Goal: Transaction & Acquisition: Purchase product/service

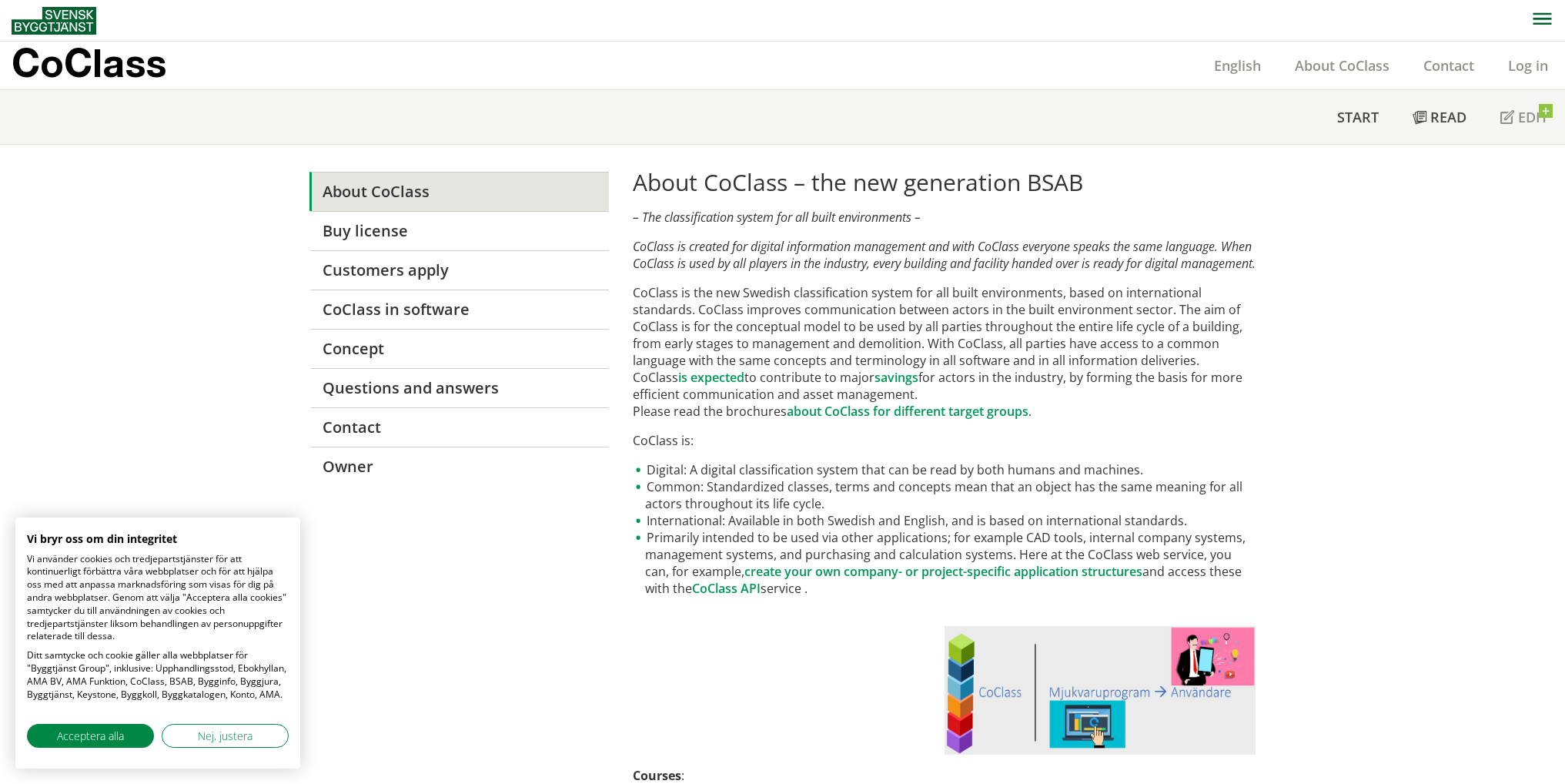
scroll to position [615, 0]
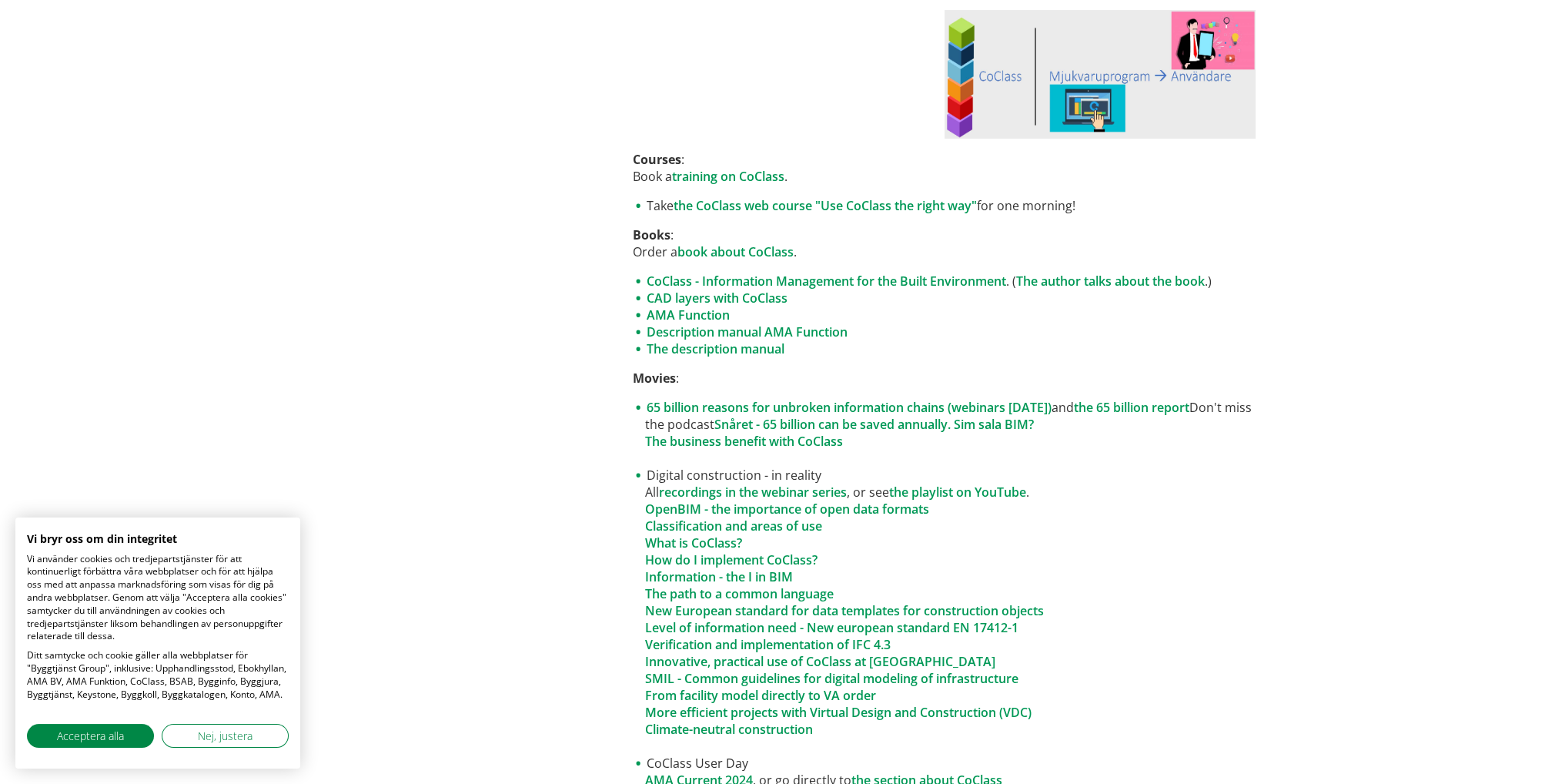
drag, startPoint x: 0, startPoint y: 0, endPoint x: 1477, endPoint y: 307, distance: 1508.6
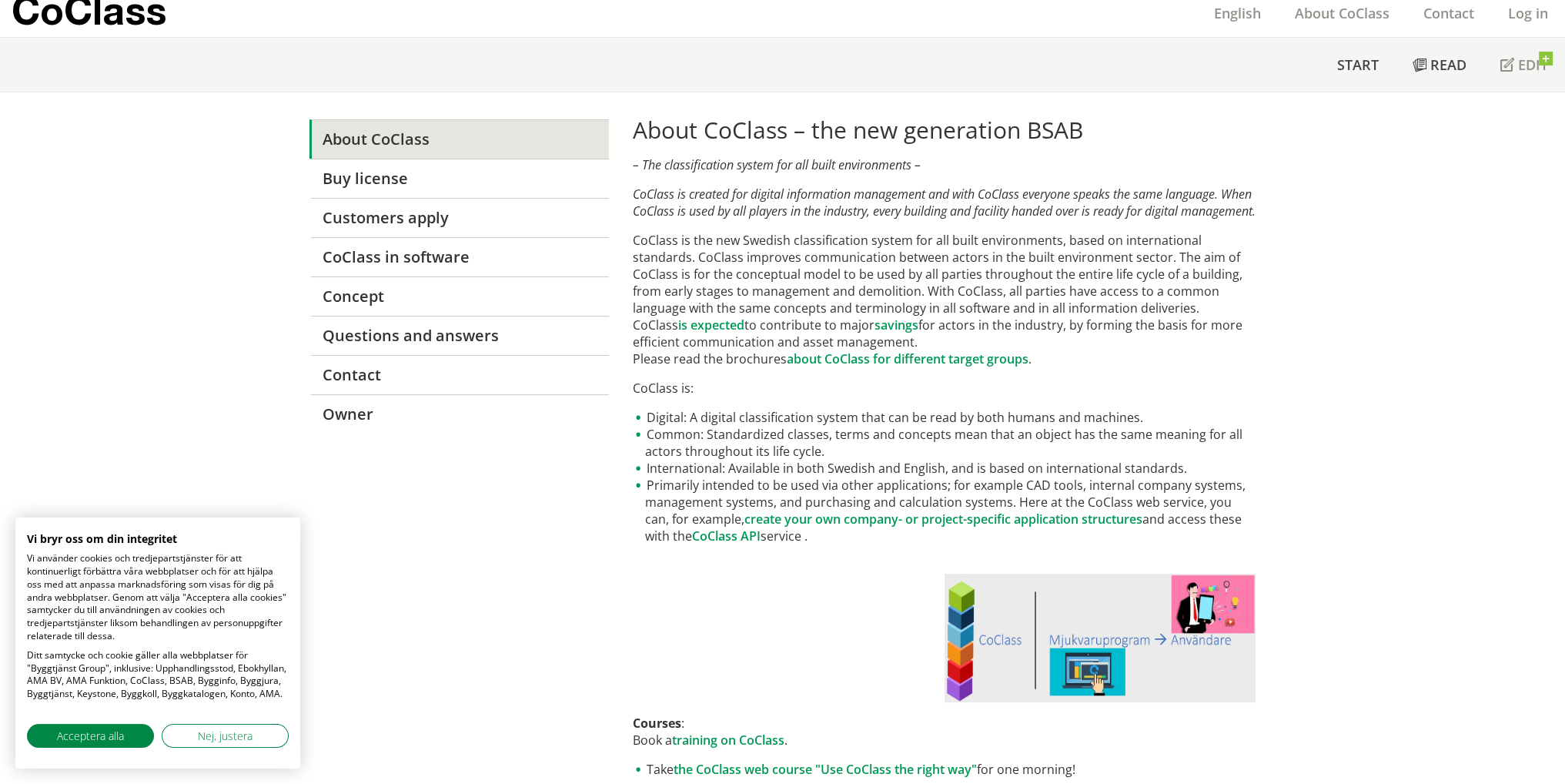
scroll to position [0, 0]
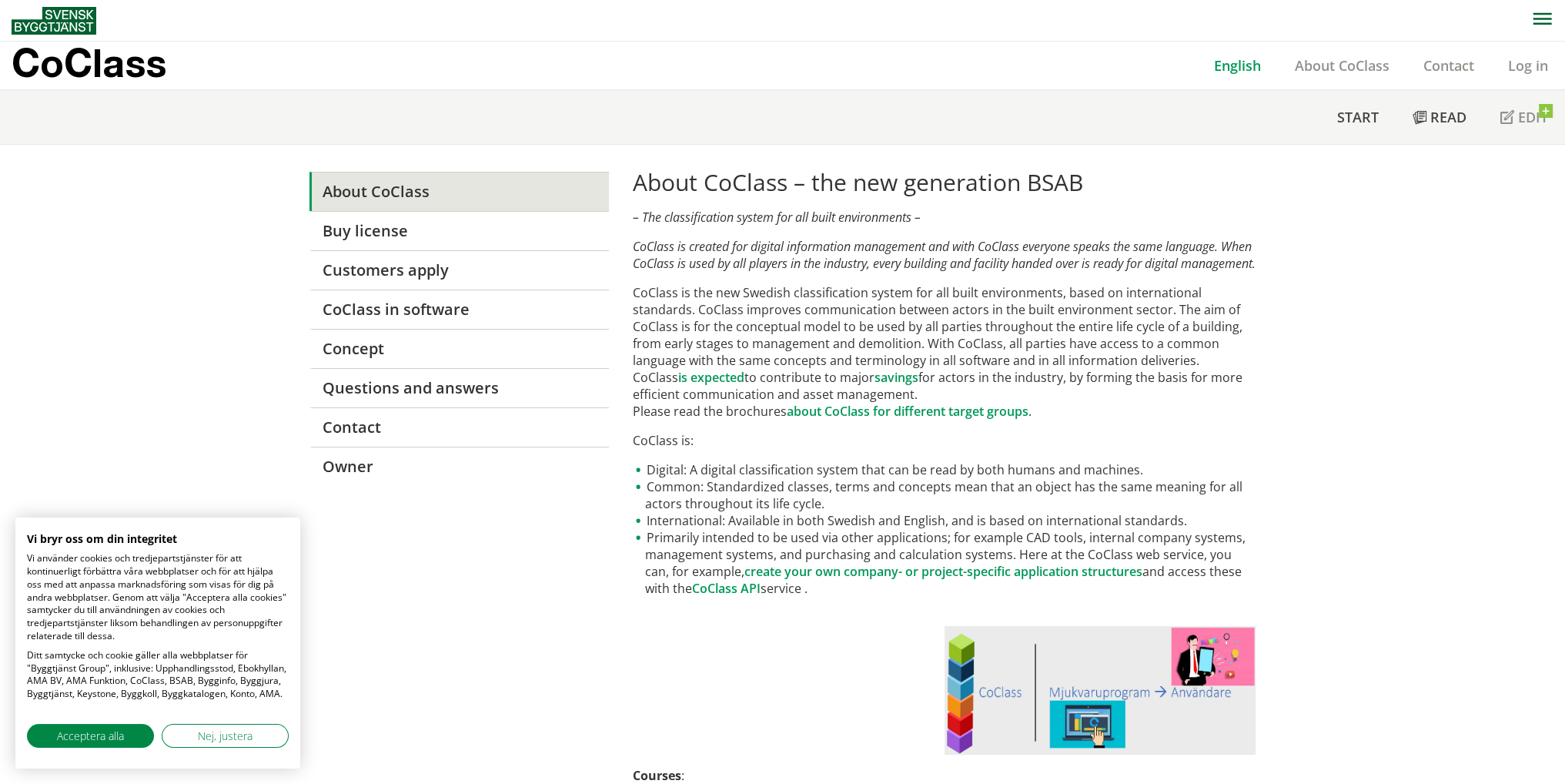
click at [1253, 71] on font "English" at bounding box center [1237, 66] width 47 height 19
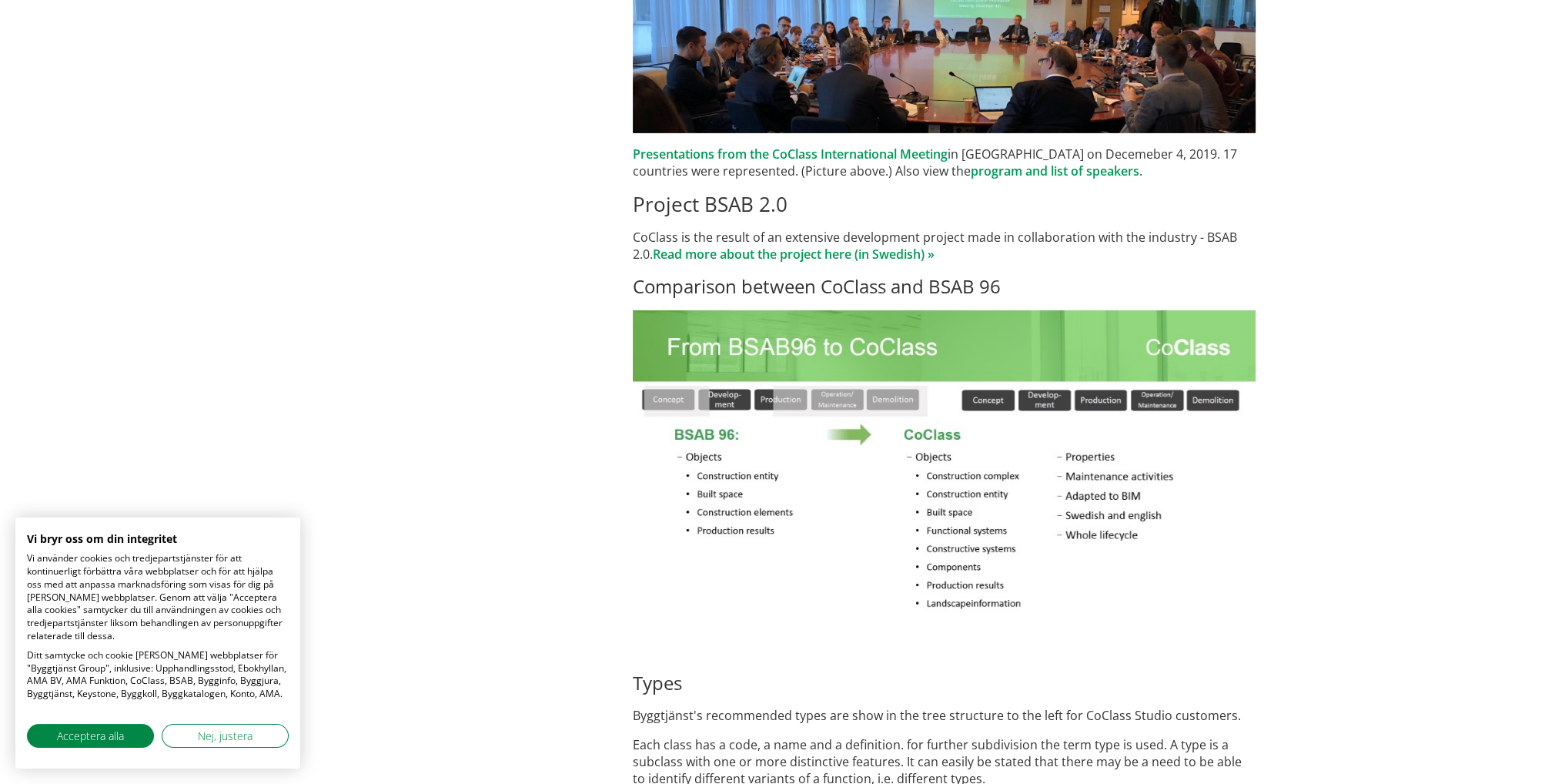
scroll to position [6925, 0]
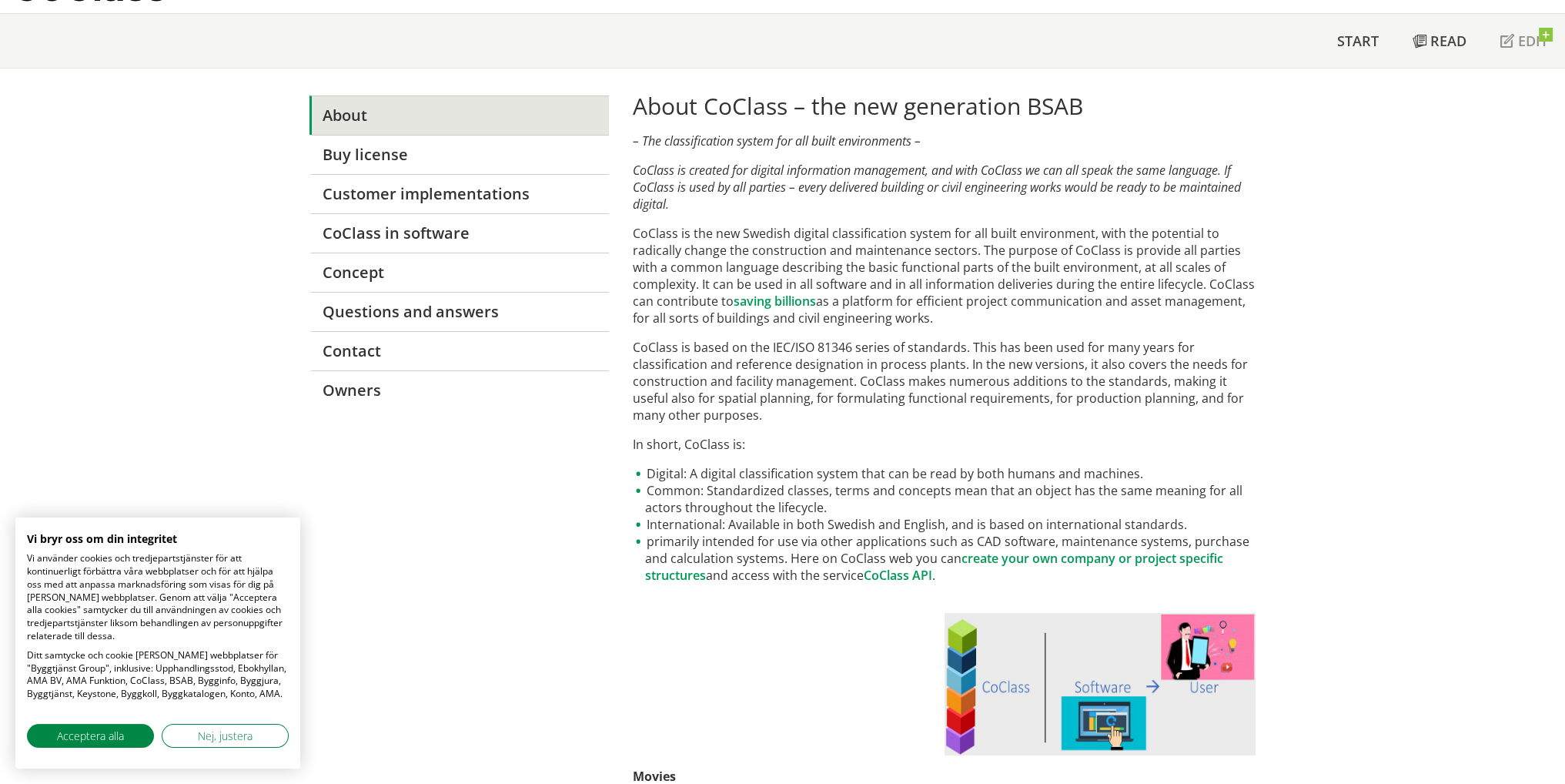
scroll to position [77, 0]
click at [354, 231] on link "CoClass in software" at bounding box center [459, 232] width 300 height 39
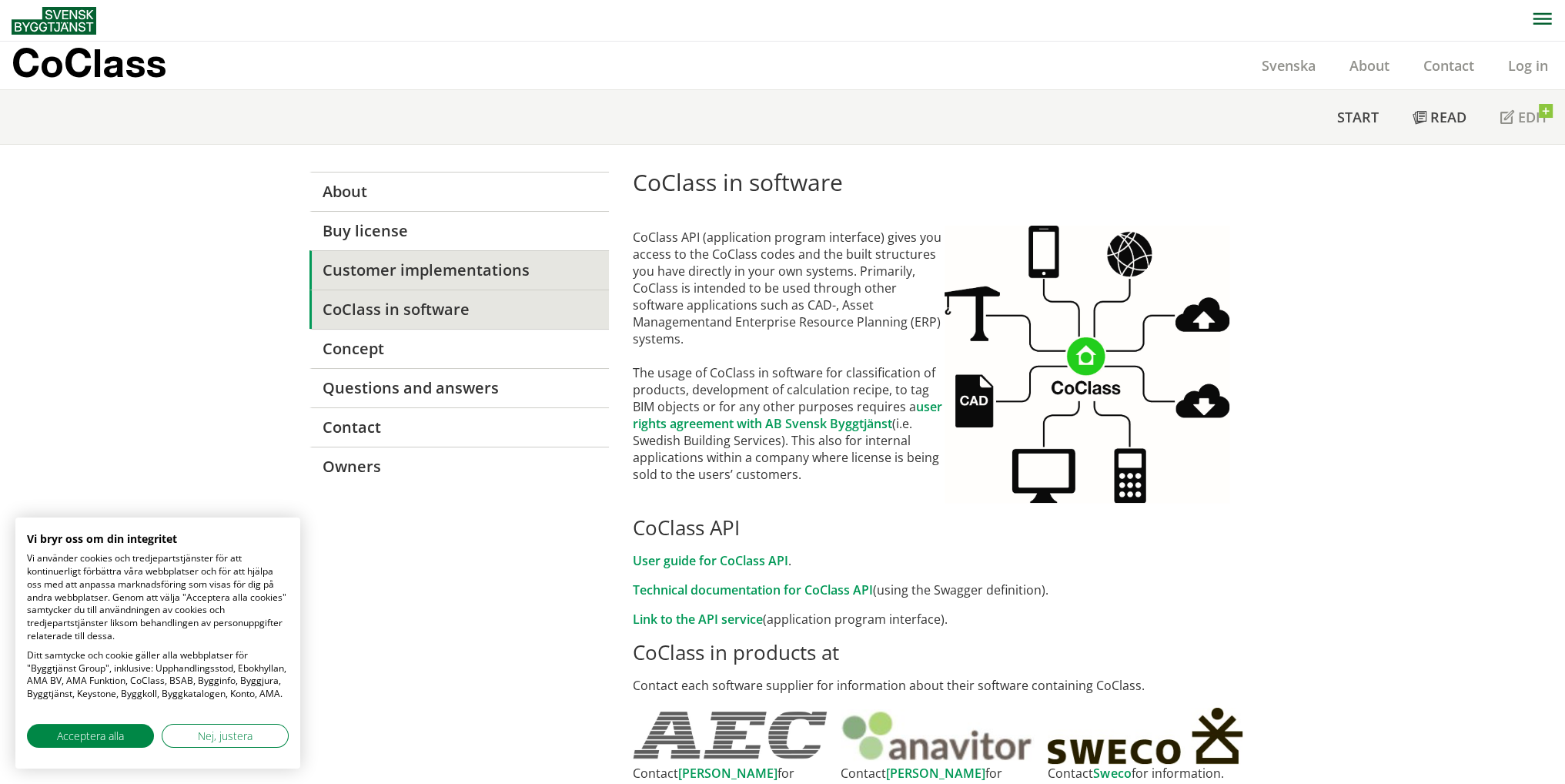
click at [392, 263] on link "Customer implementations" at bounding box center [459, 270] width 300 height 39
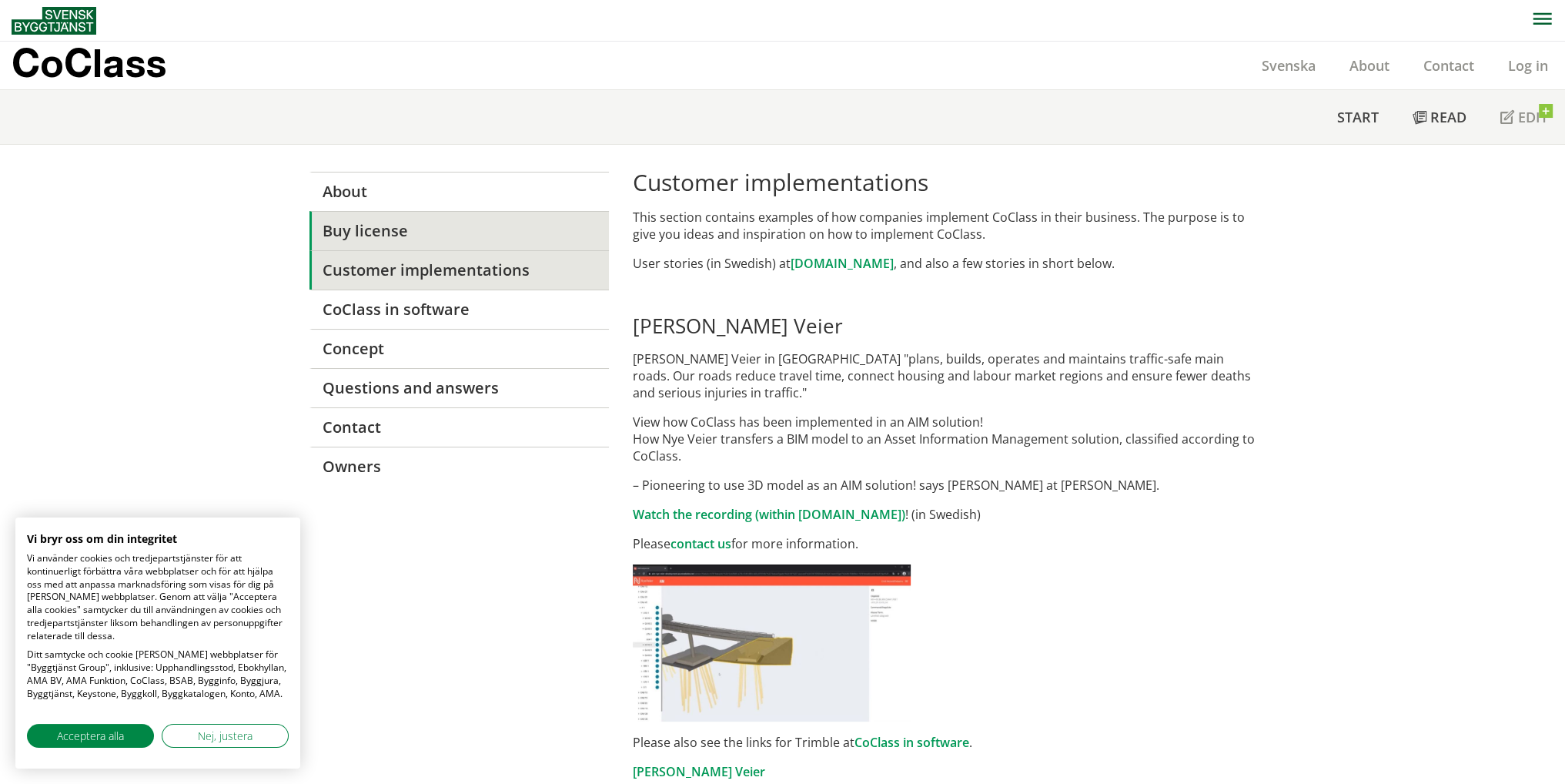
click at [394, 238] on link "Buy license" at bounding box center [459, 230] width 300 height 39
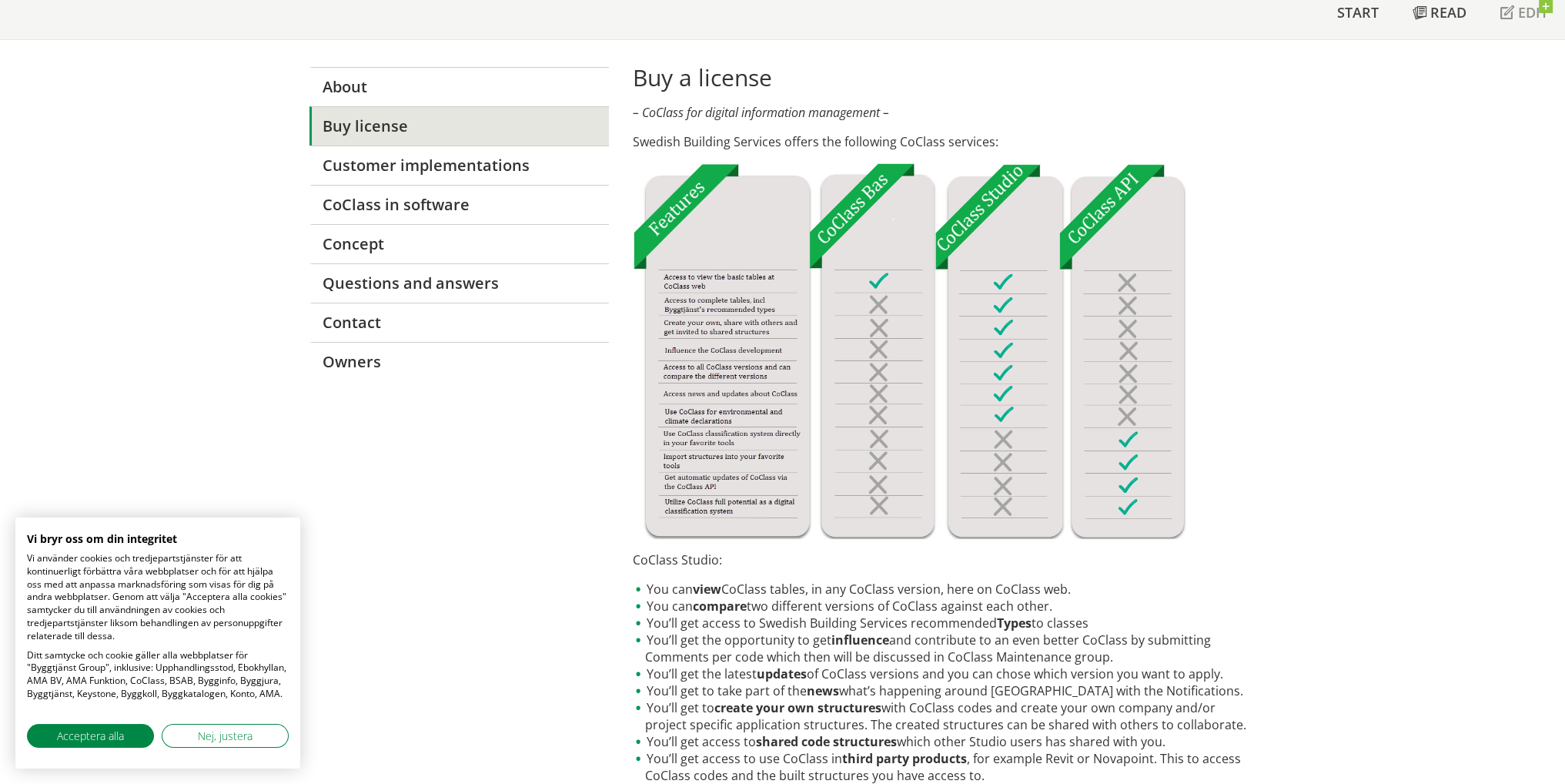
scroll to position [154, 0]
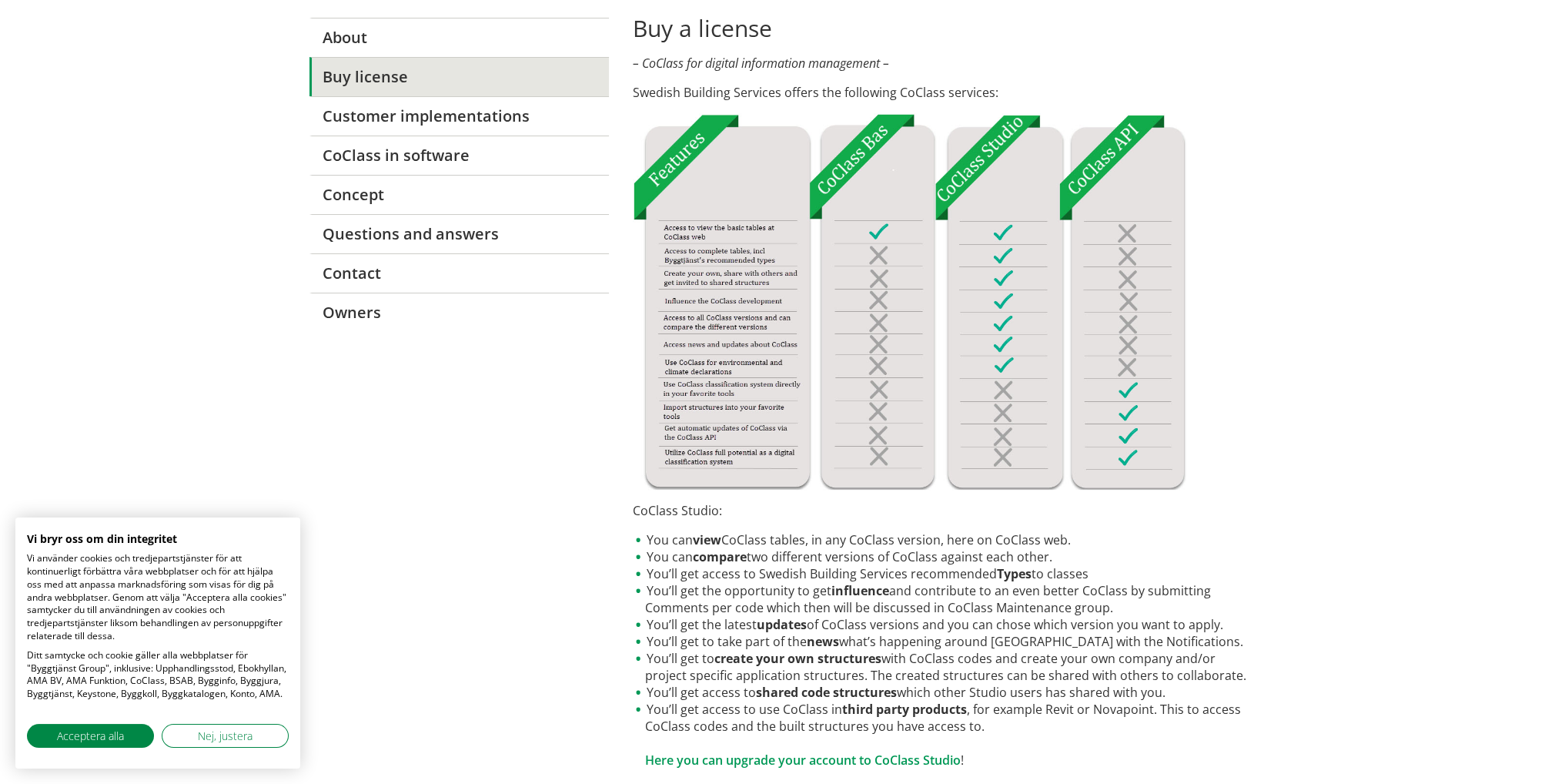
click at [1026, 388] on img at bounding box center [910, 301] width 554 height 376
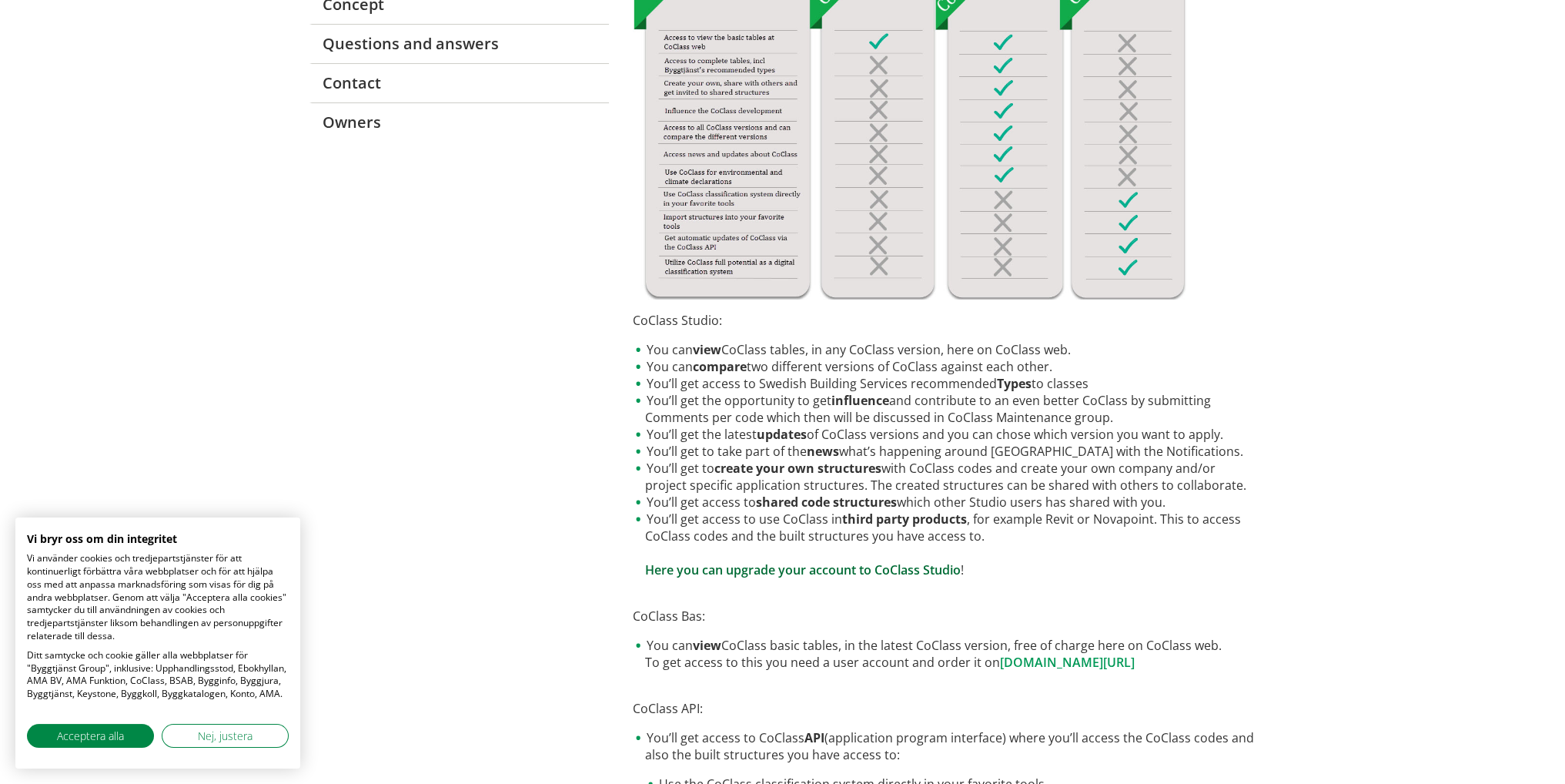
scroll to position [539, 0]
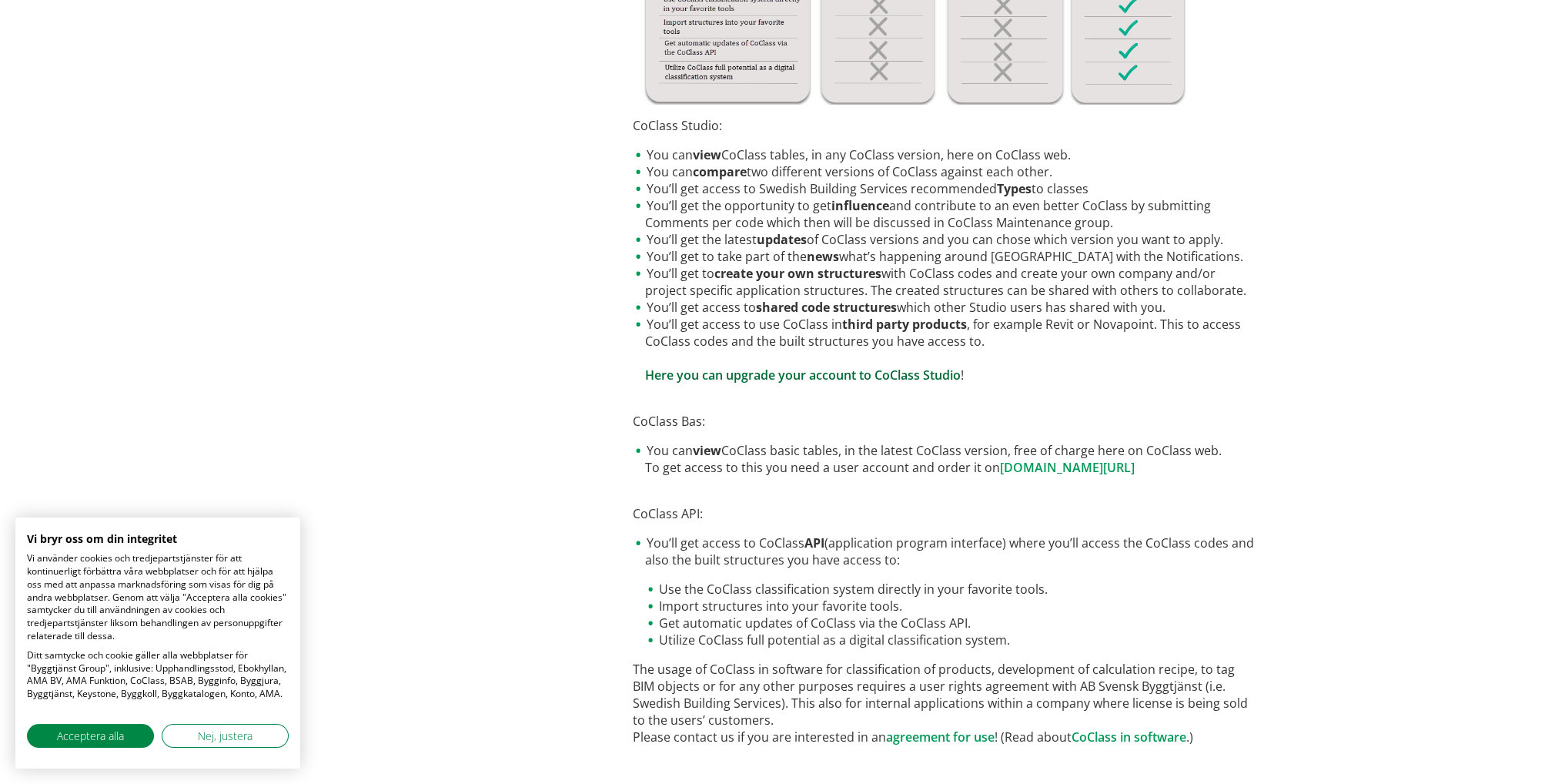
click at [932, 373] on link "Here you can upgrade your account to CoClass Studio" at bounding box center [803, 375] width 316 height 17
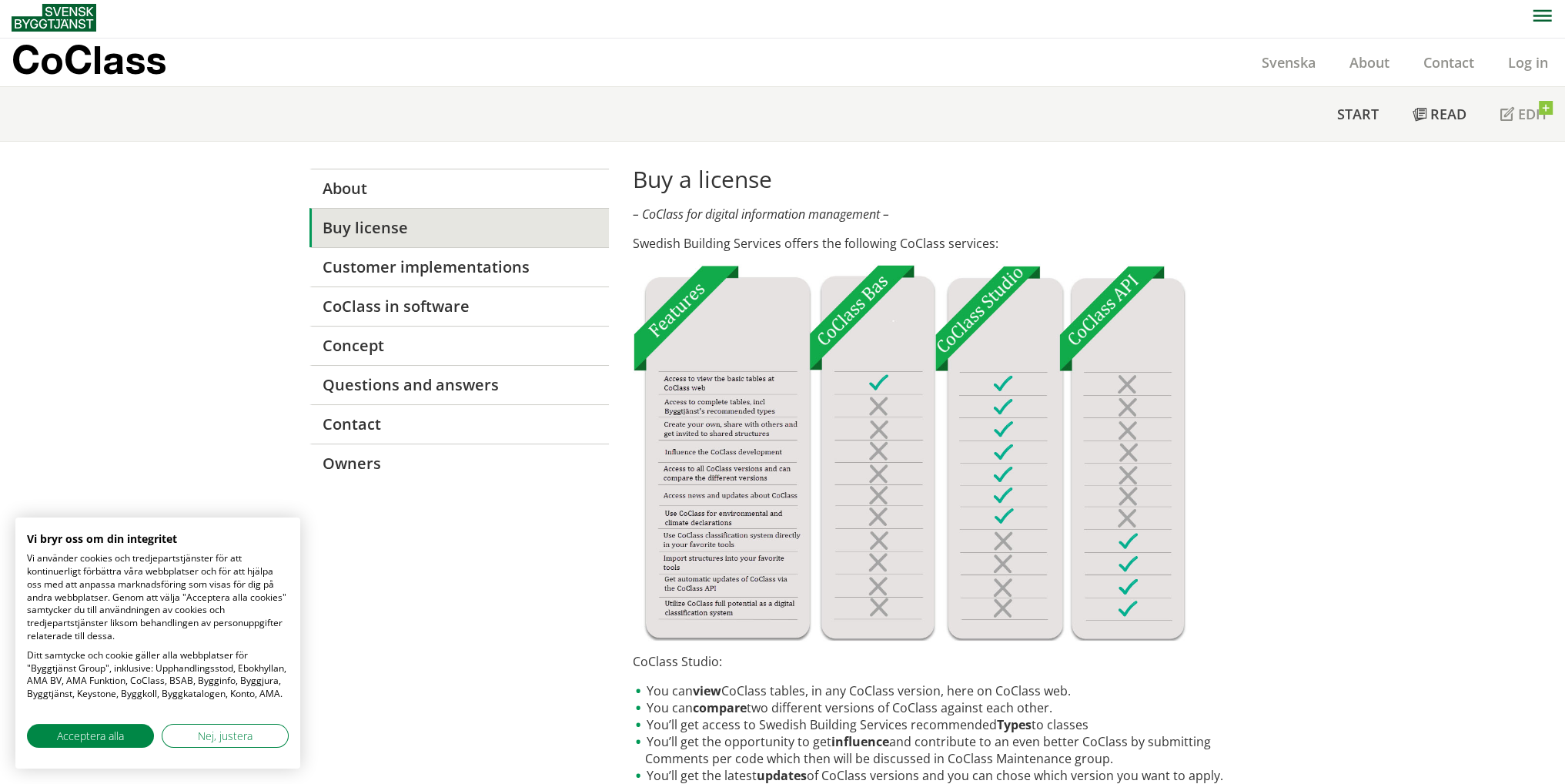
scroll to position [0, 0]
